Goal: Check status

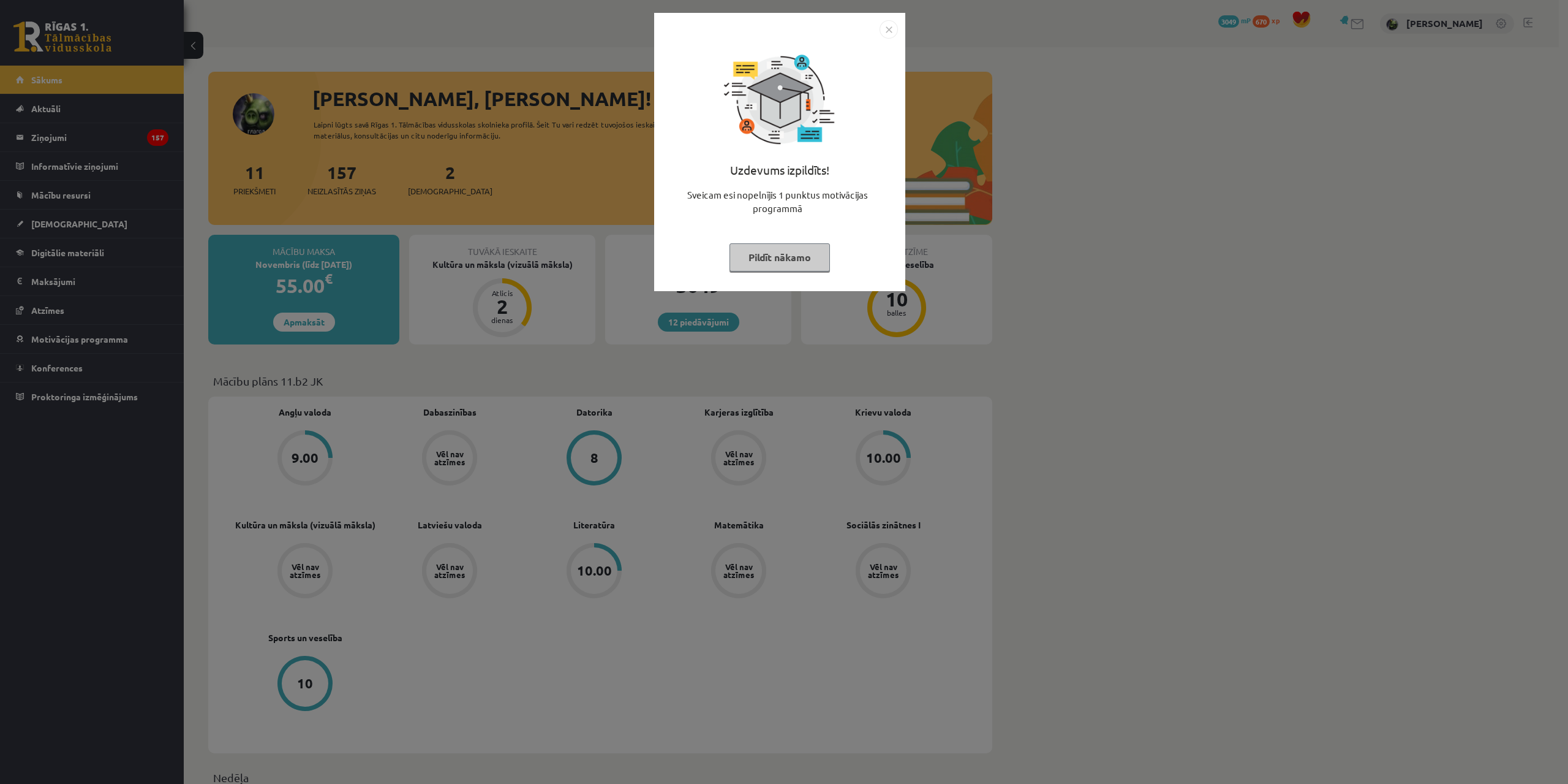
click at [877, 27] on div at bounding box center [780, 29] width 236 height 18
click at [865, 19] on div "Uzdevums izpildīts! Sveicam esi nopelnījis 1 punktus motivācijas programmā Pild…" at bounding box center [780, 152] width 251 height 278
click at [909, 21] on div "Uzdevums izpildīts! Sveicam esi nopelnījis 1 punktus motivācijas programmā Pild…" at bounding box center [784, 392] width 1568 height 784
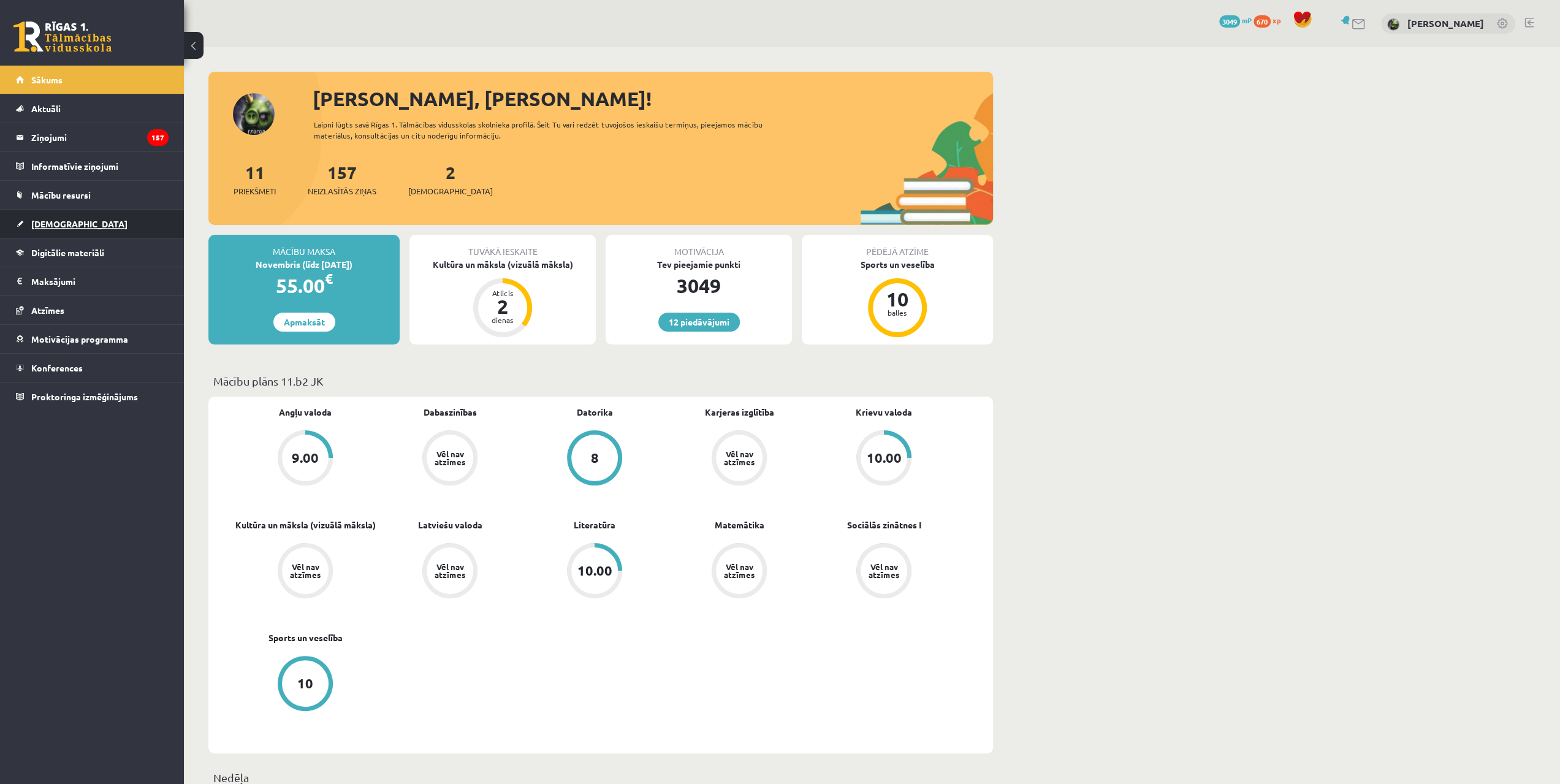
click at [38, 216] on link "[DEMOGRAPHIC_DATA]" at bounding box center [92, 223] width 153 height 28
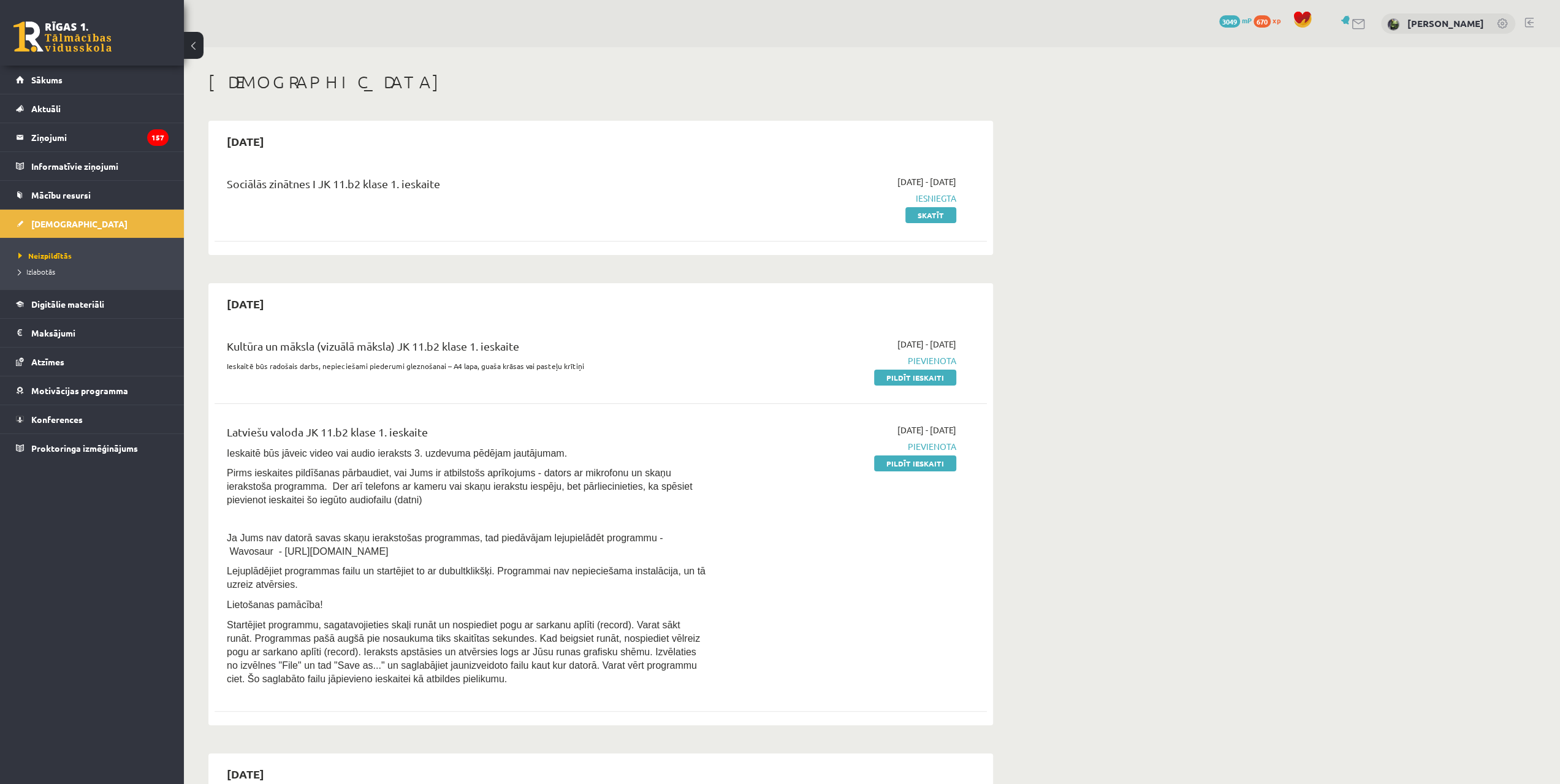
click at [916, 196] on span "Iesniegta" at bounding box center [840, 198] width 231 height 13
click at [928, 212] on link "Skatīt" at bounding box center [931, 215] width 51 height 16
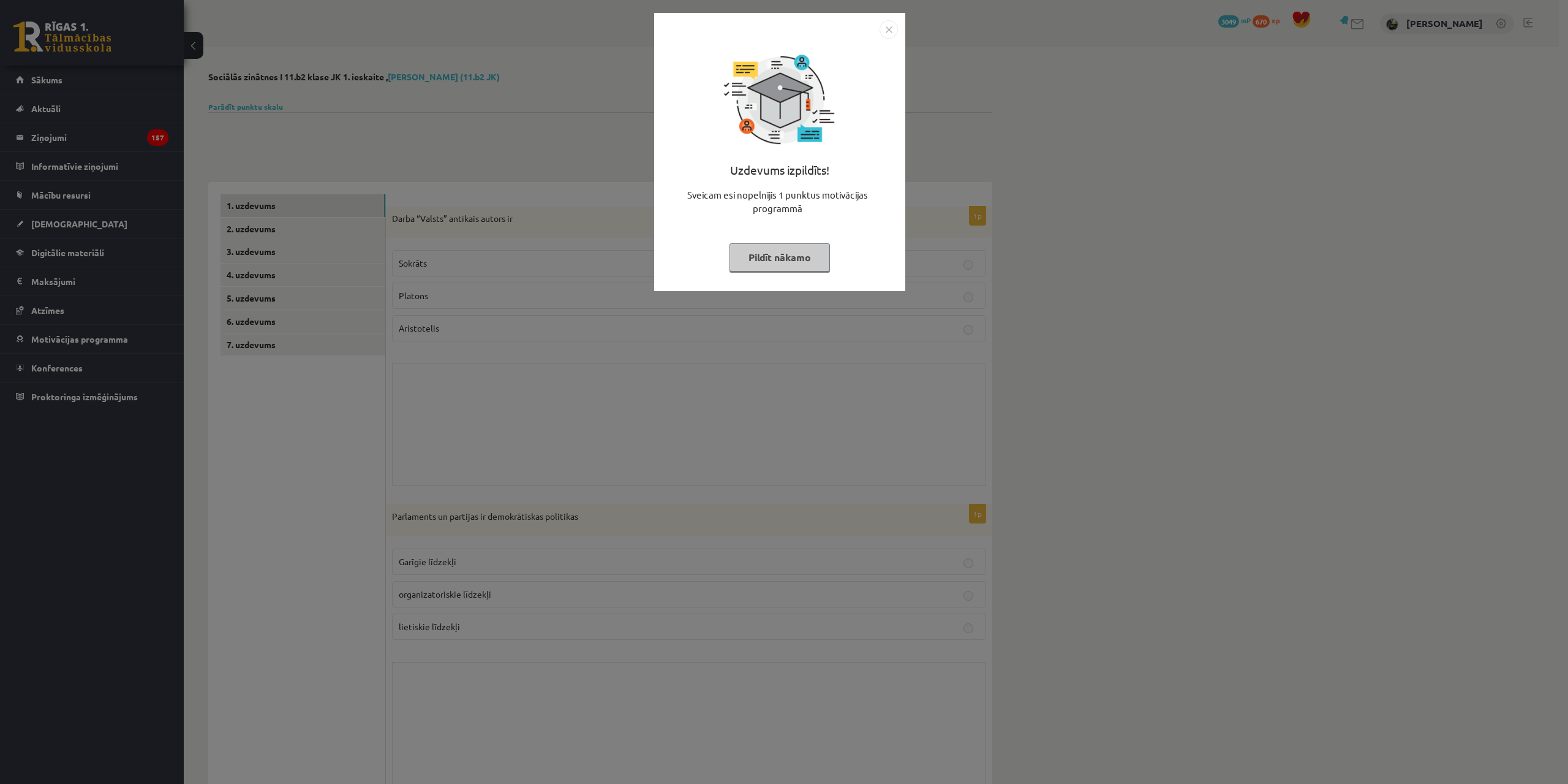
click at [899, 23] on div "Uzdevums izpildīts! Sveicam esi nopelnījis 1 punktus motivācijas programmā Pild…" at bounding box center [780, 152] width 251 height 278
click at [883, 25] on img "Close" at bounding box center [889, 29] width 18 height 18
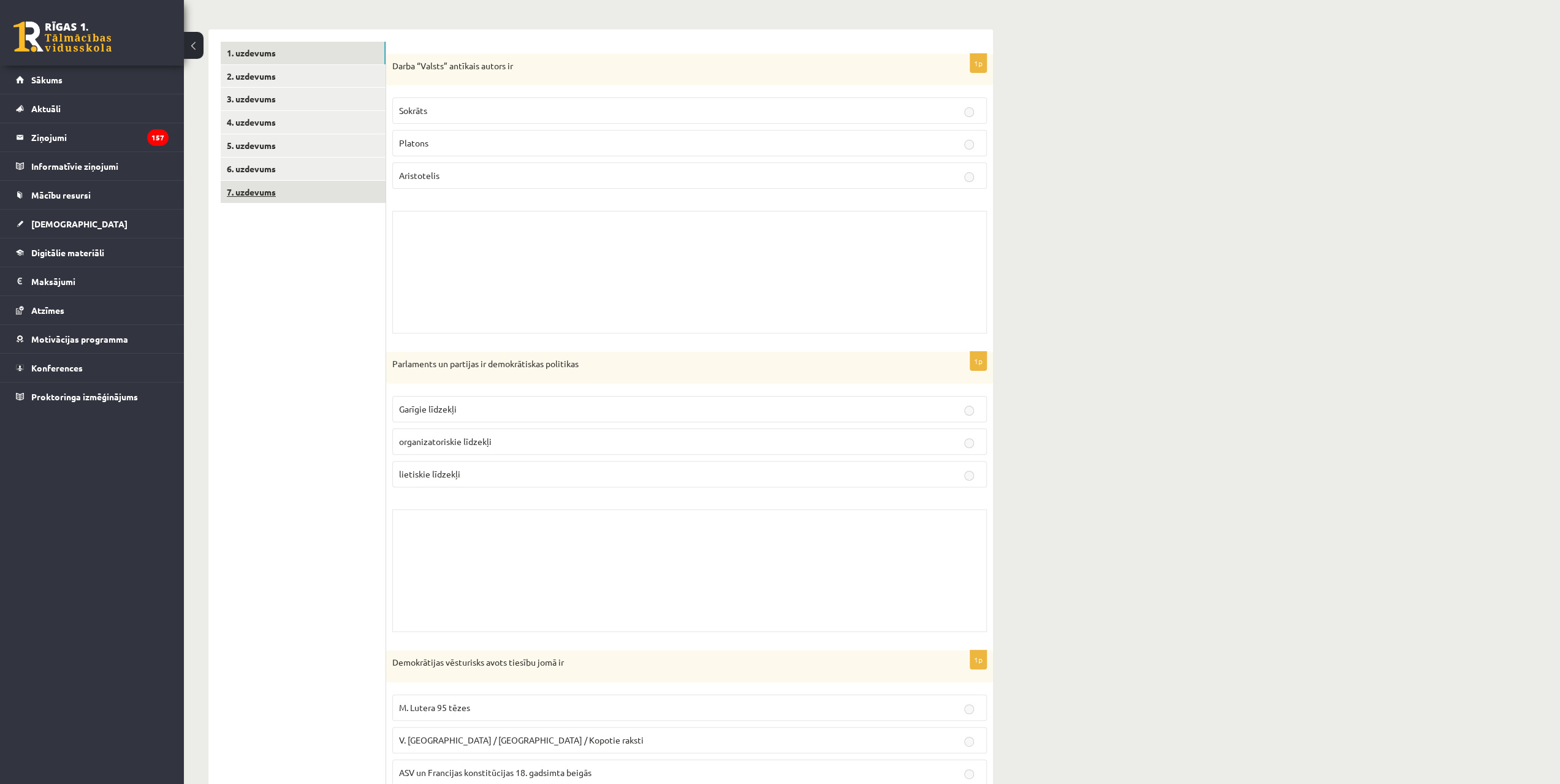
scroll to position [12, 0]
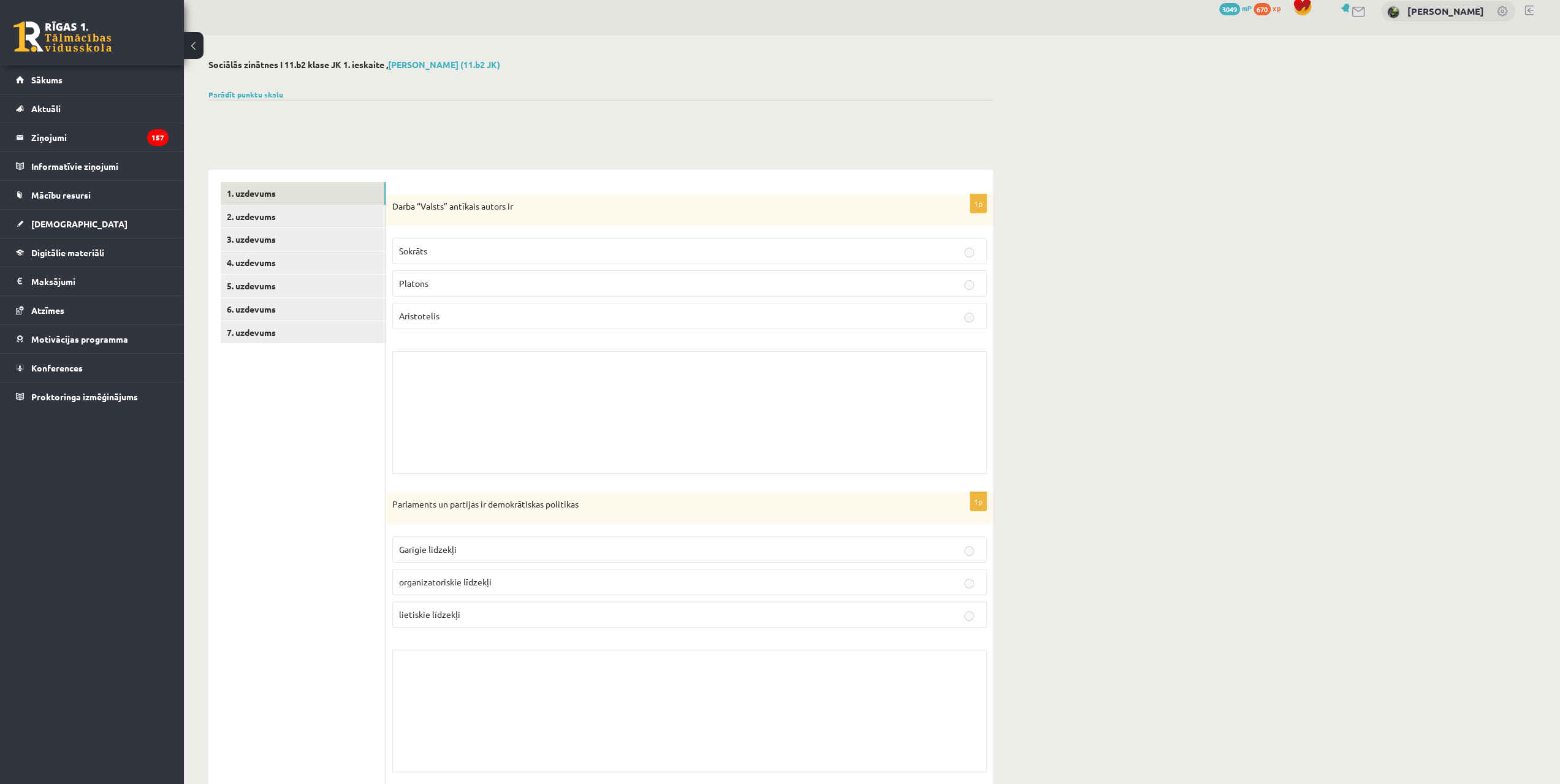
click at [295, 319] on link "6. uzdevums" at bounding box center [303, 309] width 165 height 22
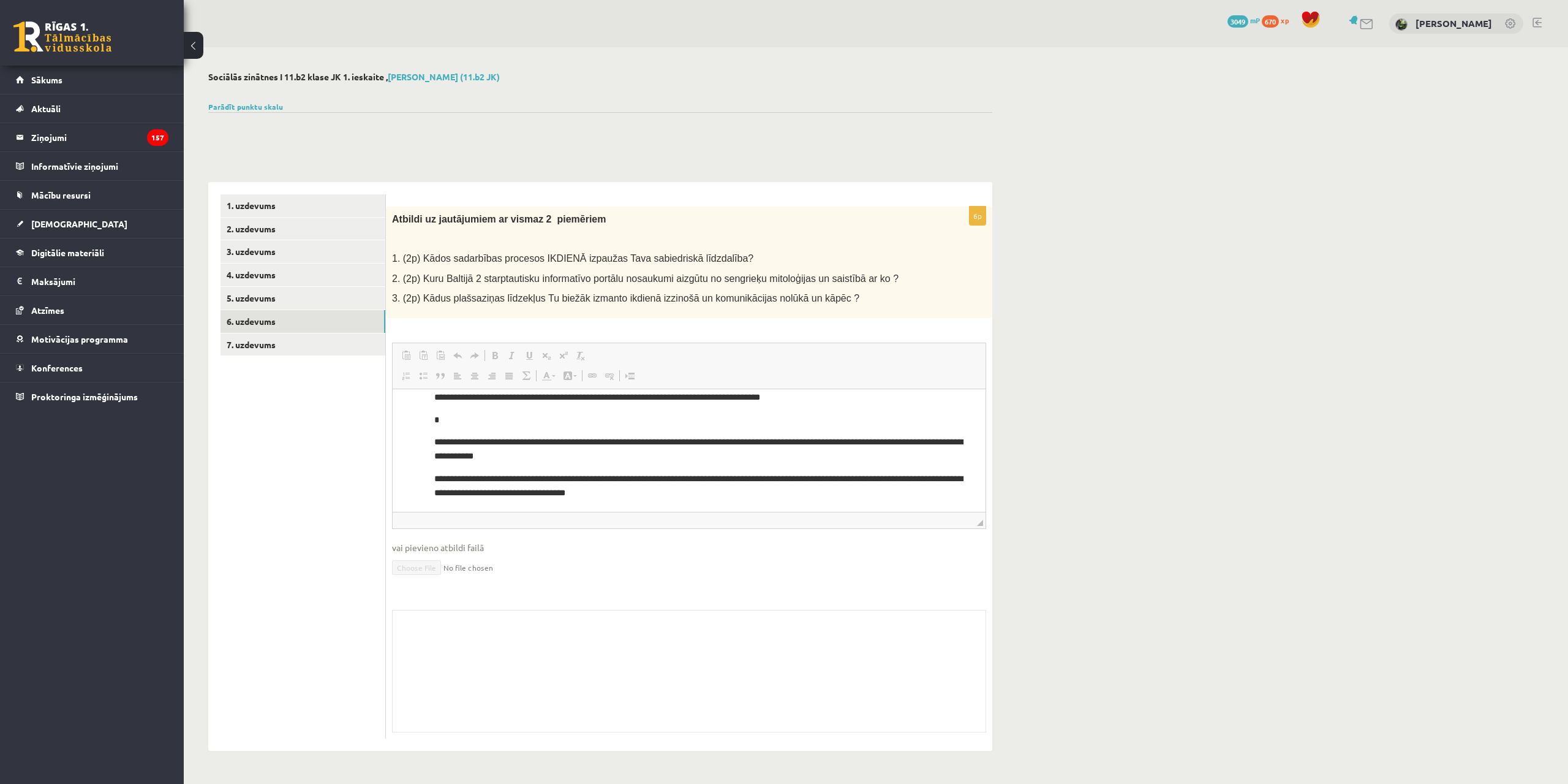
scroll to position [172, 0]
